Goal: Transaction & Acquisition: Obtain resource

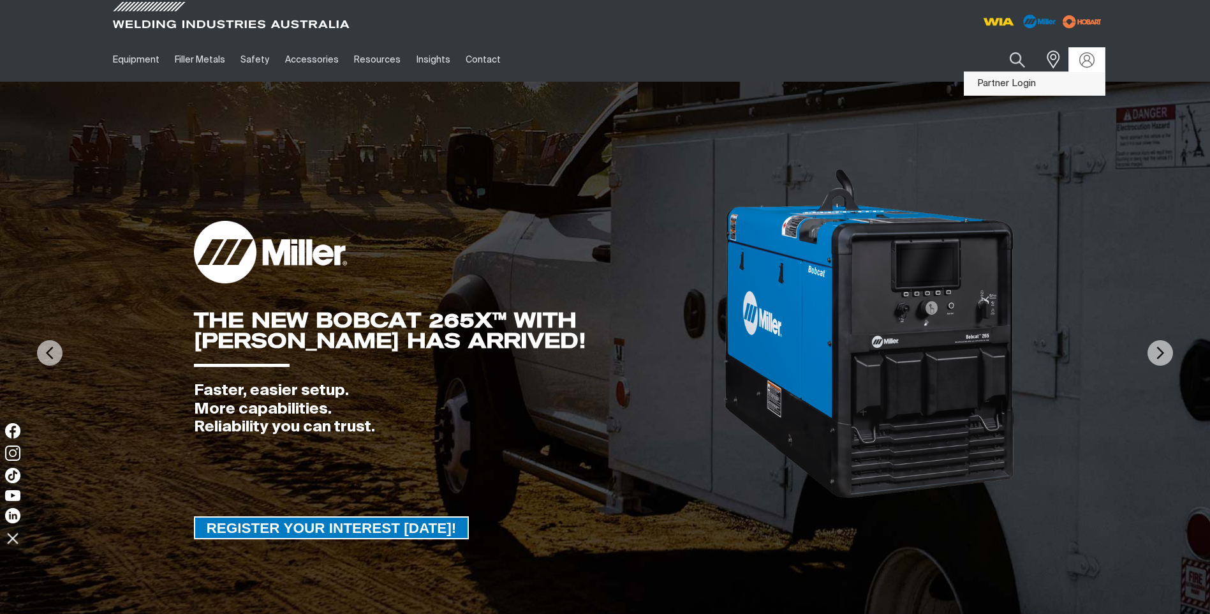
click at [1015, 87] on link "Partner Login" at bounding box center [1034, 84] width 140 height 24
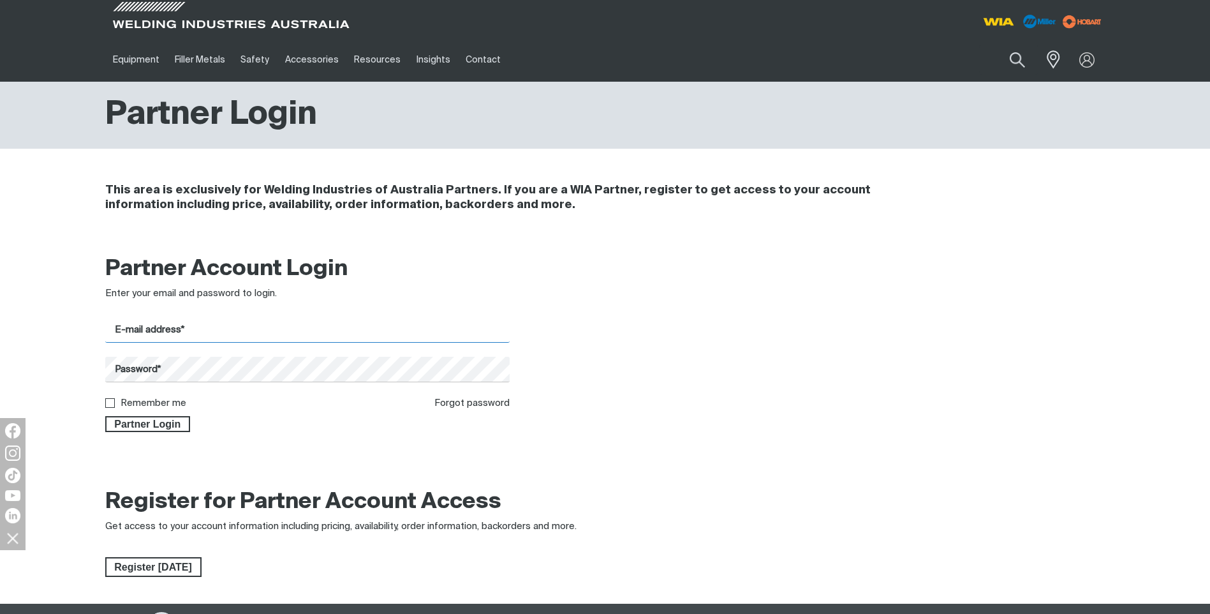
type input "[PERSON_NAME][EMAIL_ADDRESS][DOMAIN_NAME]"
click at [106, 404] on input "Remember me" at bounding box center [109, 402] width 8 height 8
checkbox input "true"
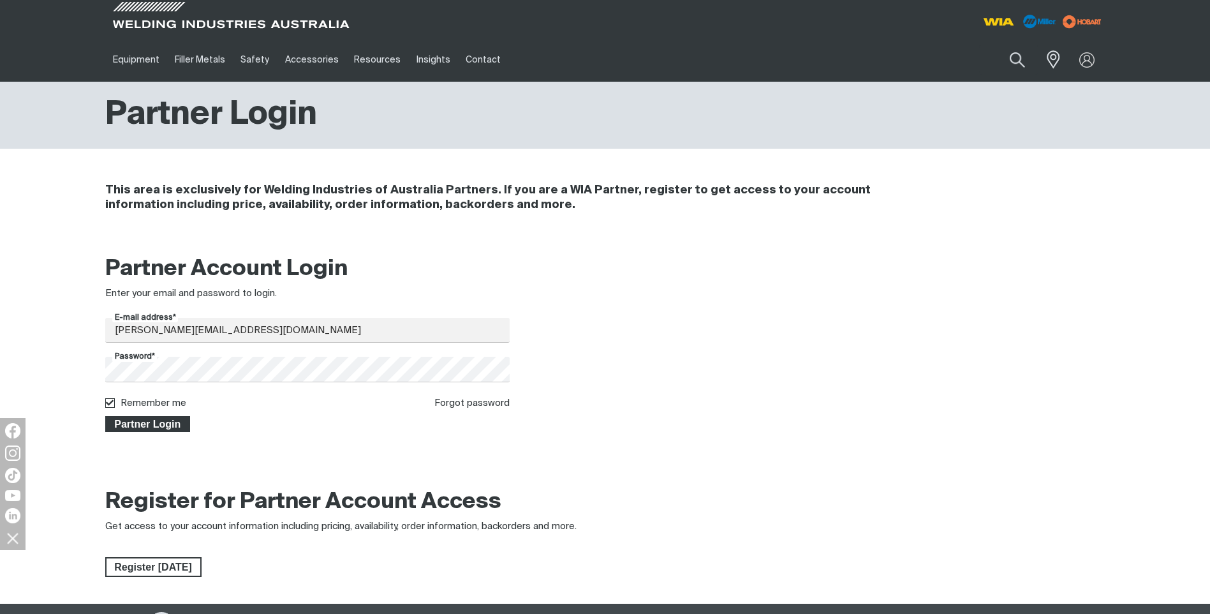
click at [163, 429] on span "Partner Login" at bounding box center [148, 424] width 83 height 17
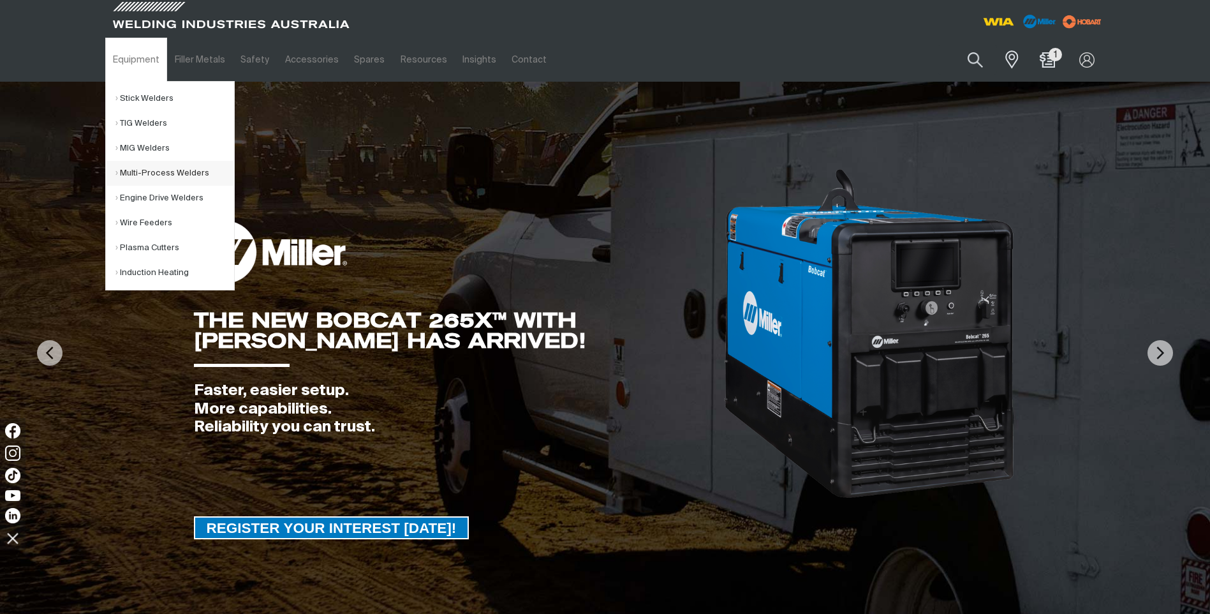
click at [131, 176] on link "Multi-Process Welders" at bounding box center [174, 173] width 119 height 25
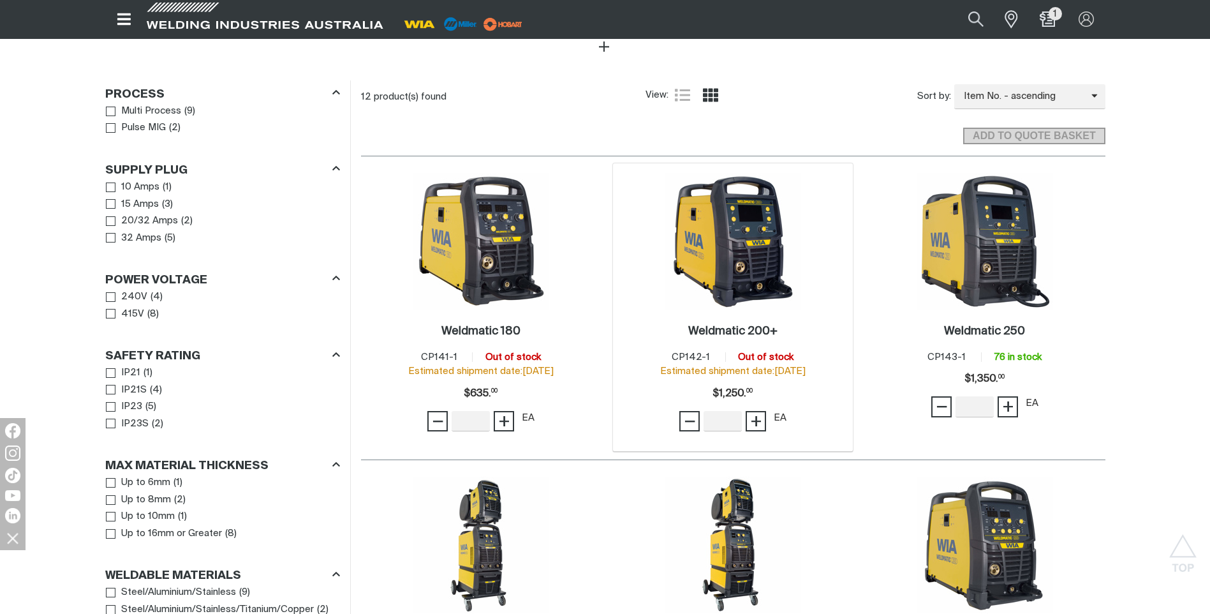
scroll to position [702, 0]
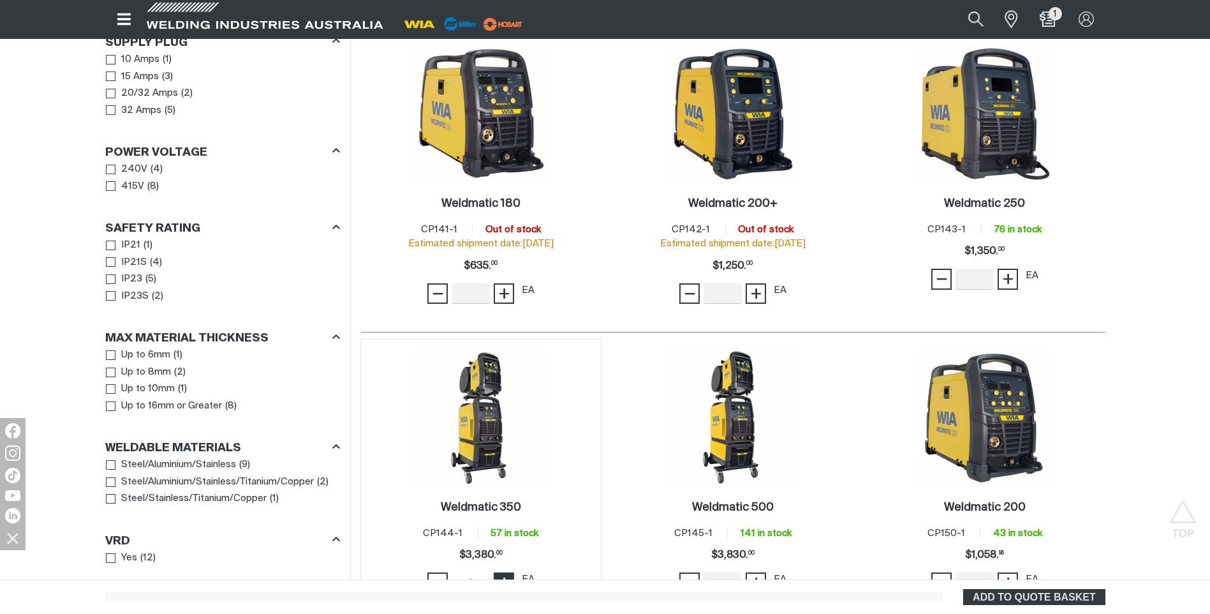
click at [505, 572] on span "+" at bounding box center [504, 583] width 12 height 22
type input "10"
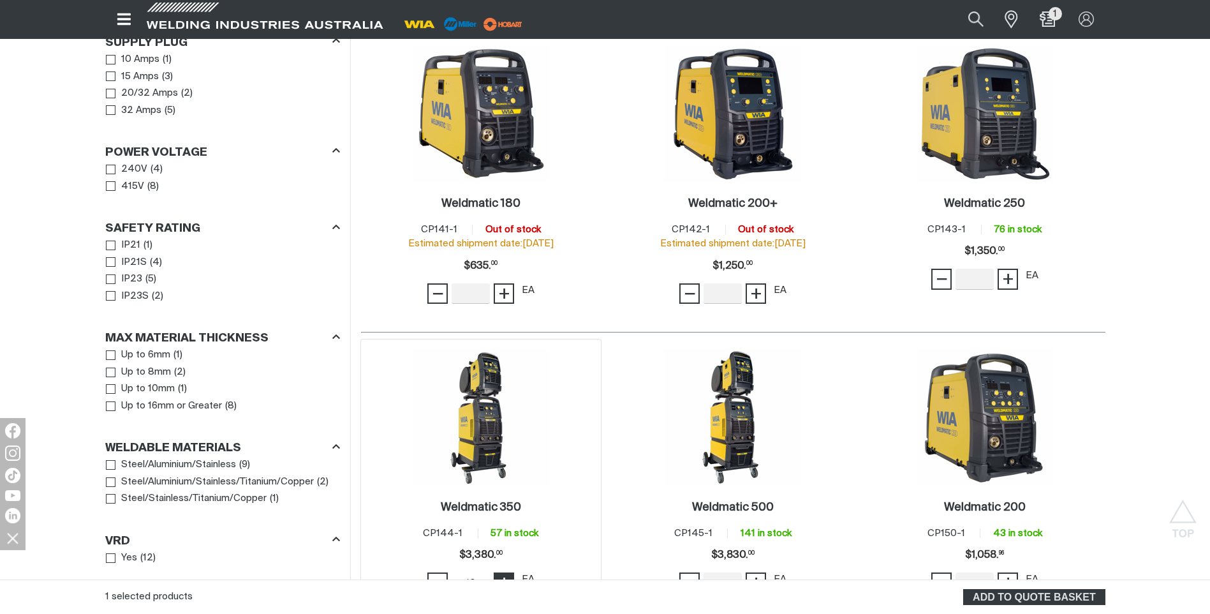
drag, startPoint x: 505, startPoint y: 563, endPoint x: 518, endPoint y: 549, distance: 18.9
click at [505, 572] on span "+" at bounding box center [504, 583] width 12 height 22
click at [1028, 598] on span "ADD TO QUOTE BASKET" at bounding box center [1033, 597] width 139 height 17
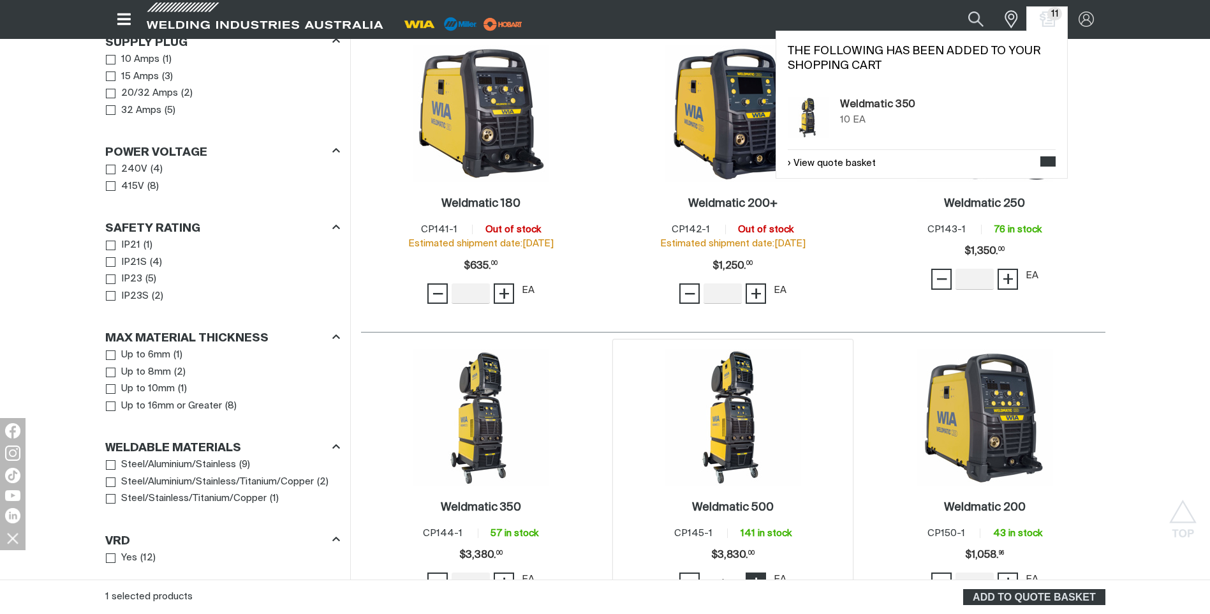
click at [752, 572] on span "+" at bounding box center [756, 583] width 12 height 22
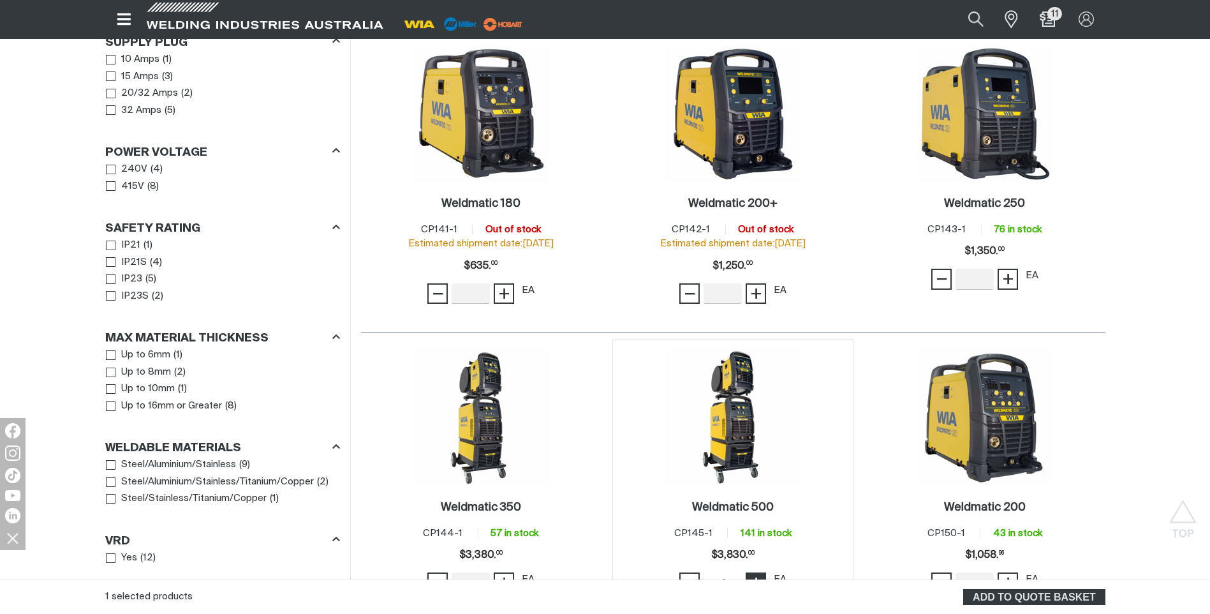
click at [754, 572] on span "+" at bounding box center [756, 583] width 12 height 22
type input "7"
click at [754, 572] on span "+" at bounding box center [756, 583] width 12 height 22
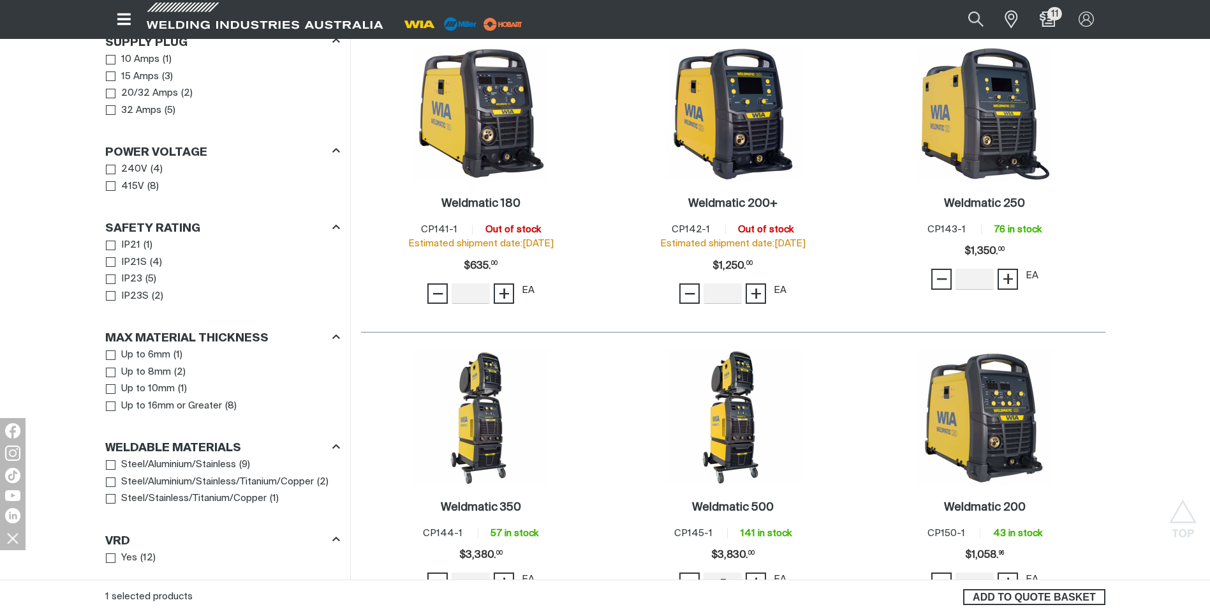
click at [1031, 589] on span "ADD TO QUOTE BASKET" at bounding box center [1033, 597] width 139 height 17
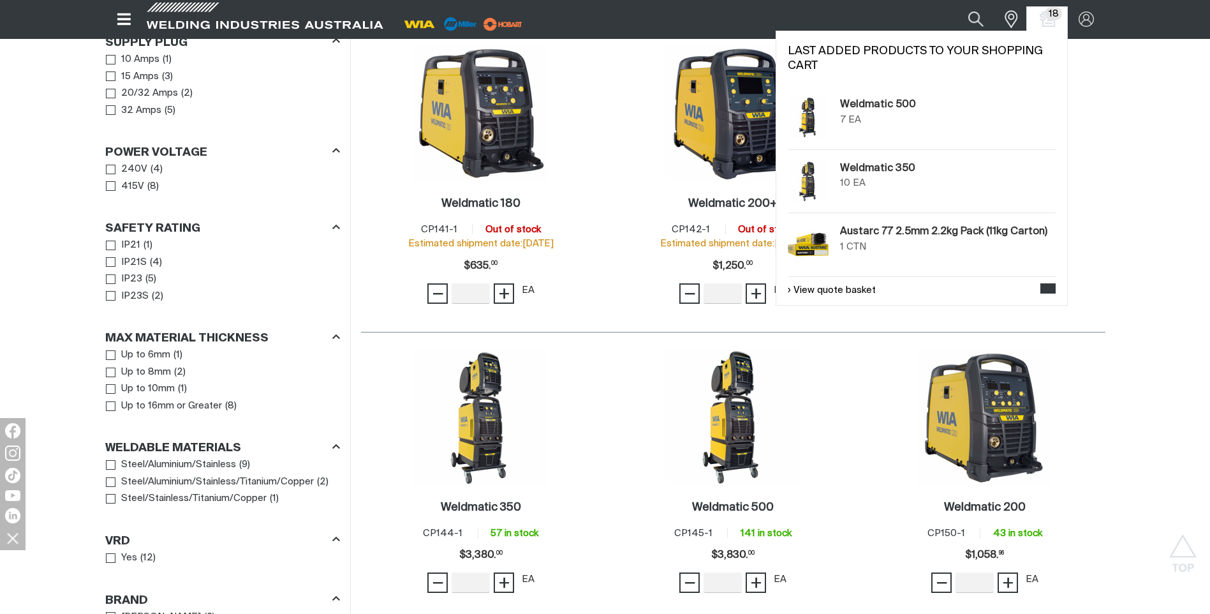
scroll to position [319, 0]
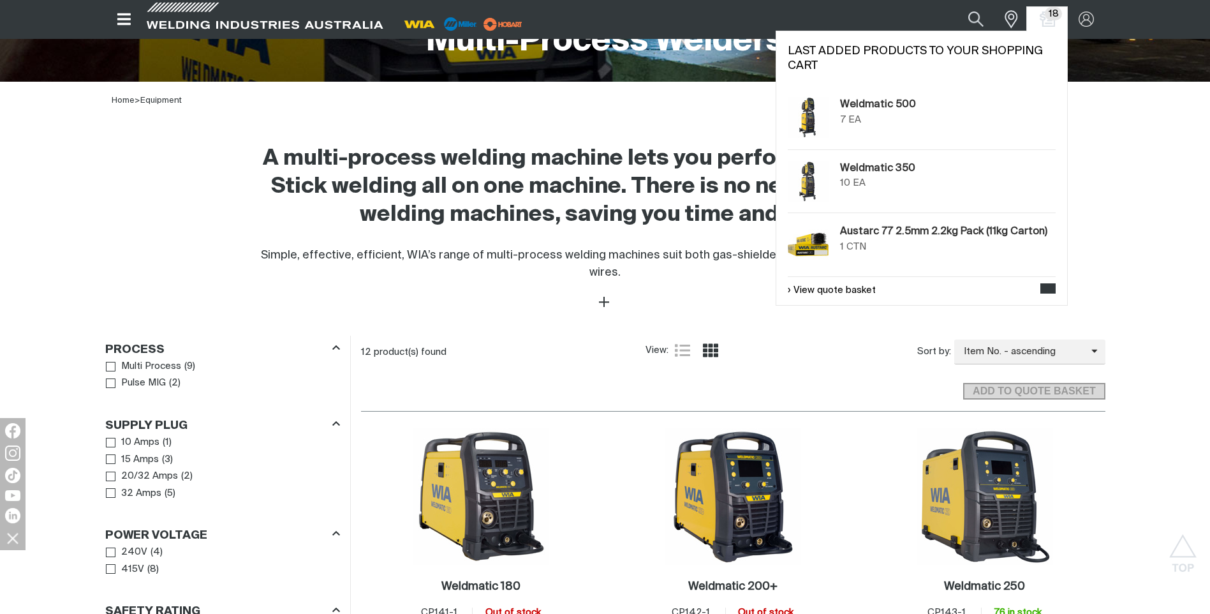
click at [1047, 16] on span "18" at bounding box center [1053, 13] width 17 height 13
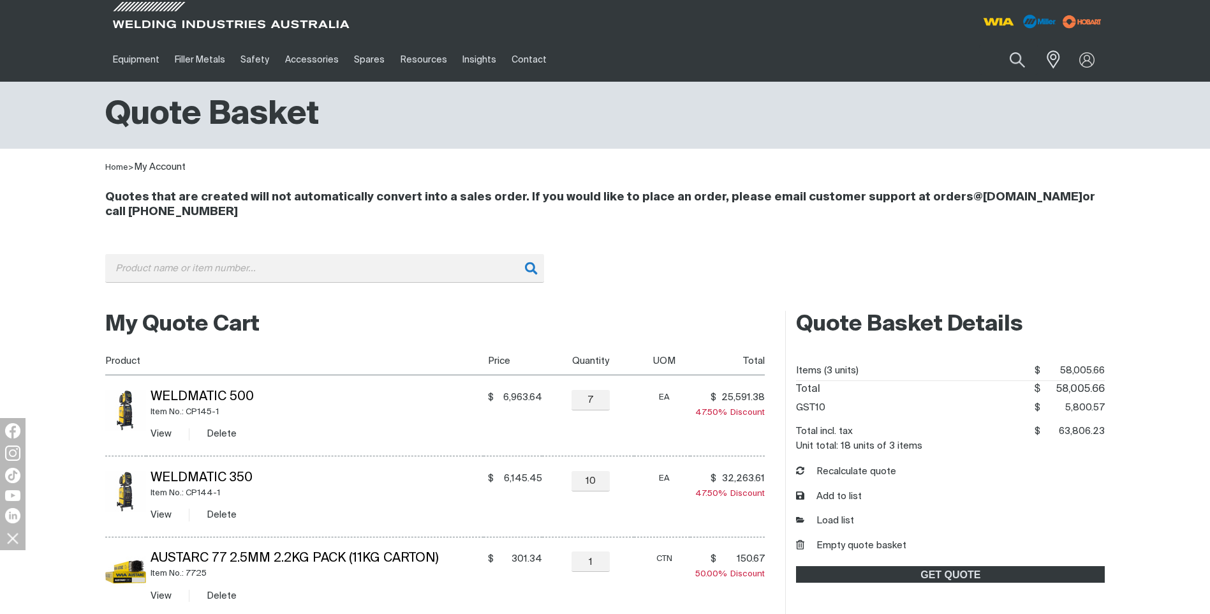
scroll to position [128, 0]
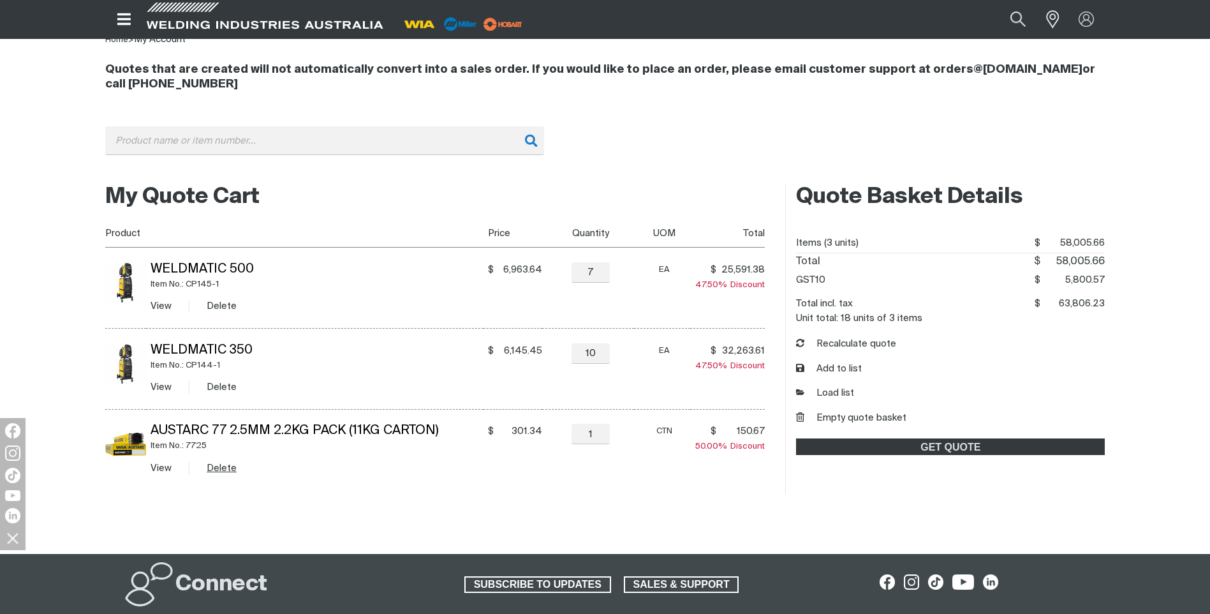
click at [219, 466] on button "Delete" at bounding box center [222, 468] width 30 height 15
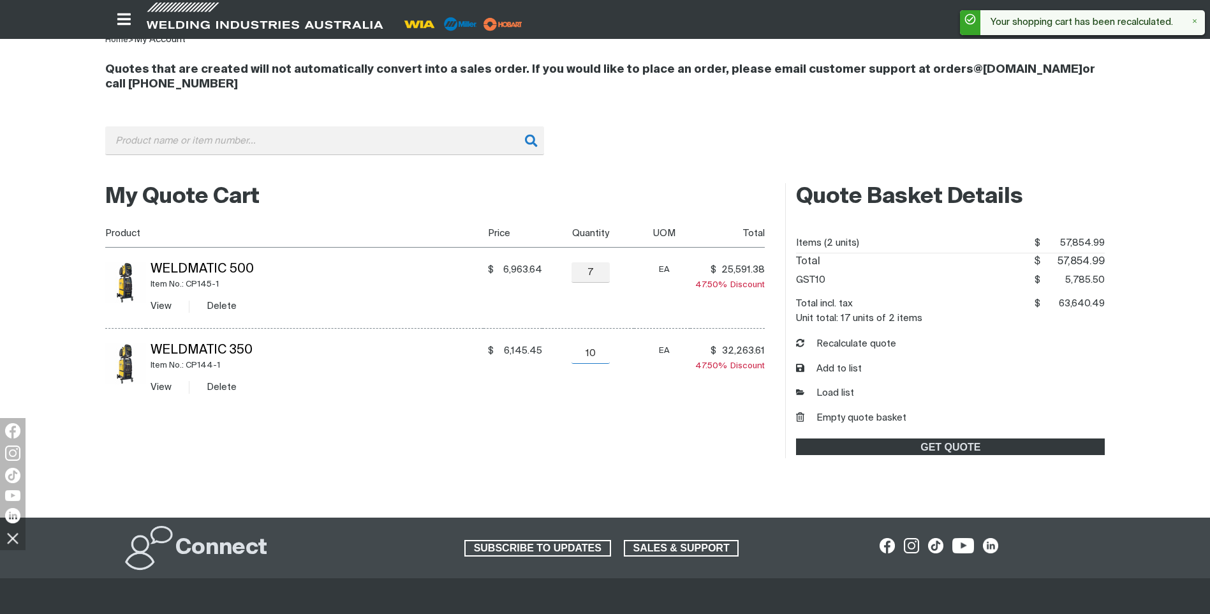
click at [601, 351] on input "10" at bounding box center [591, 353] width 38 height 20
type input "1"
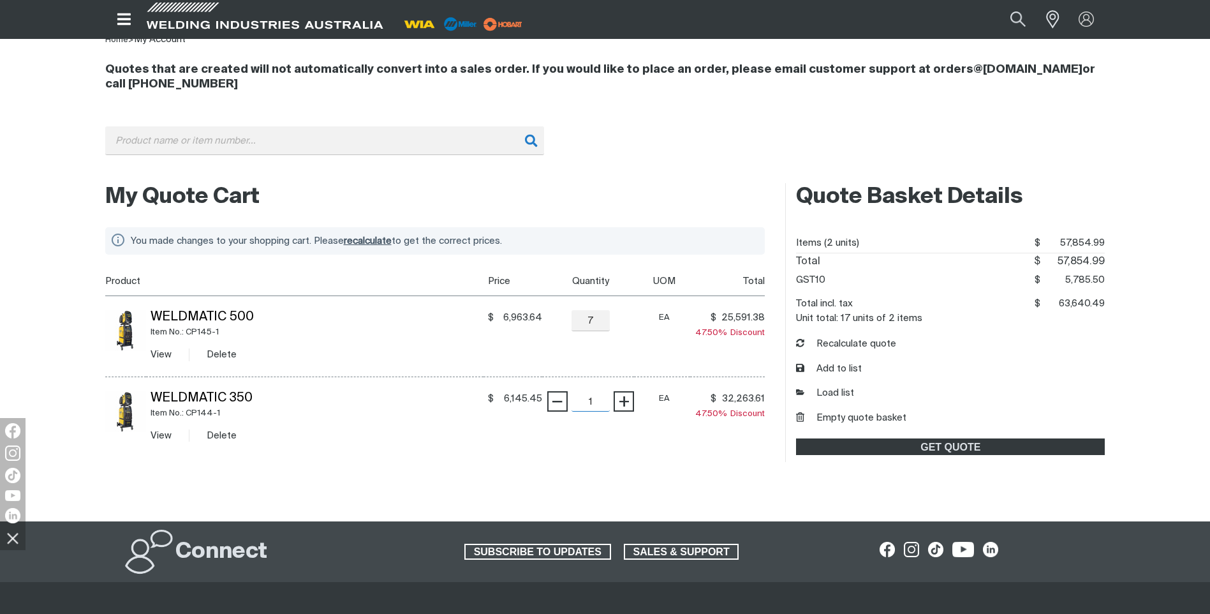
scroll to position [127, 0]
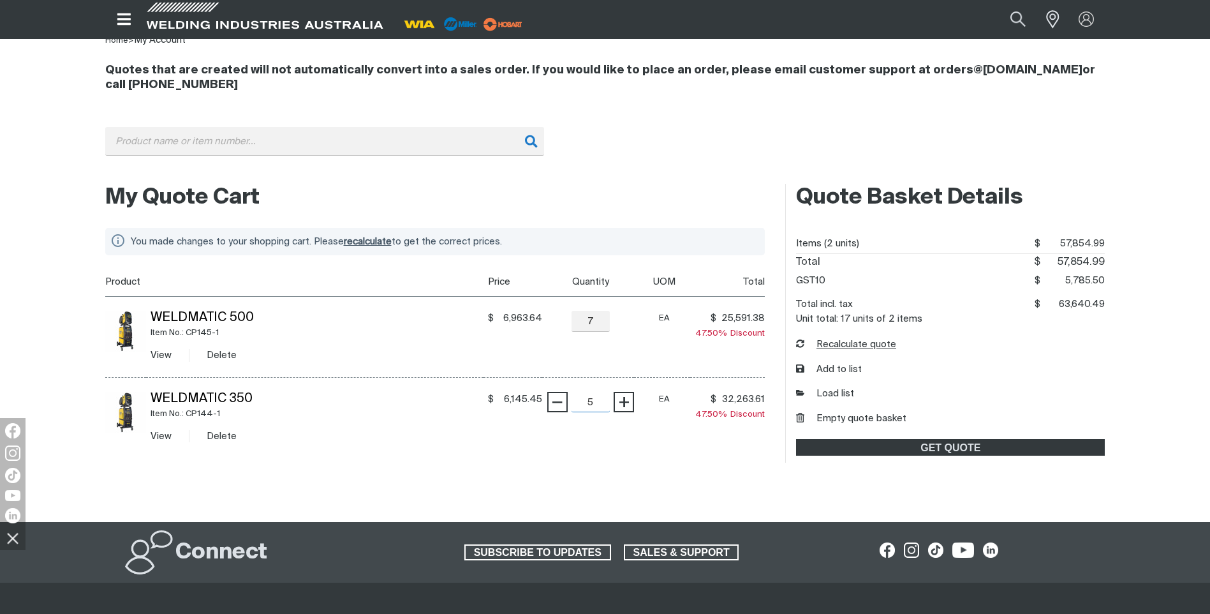
type input "5"
click at [818, 344] on button "Recalculate quote" at bounding box center [846, 344] width 100 height 15
